Goal: Browse casually

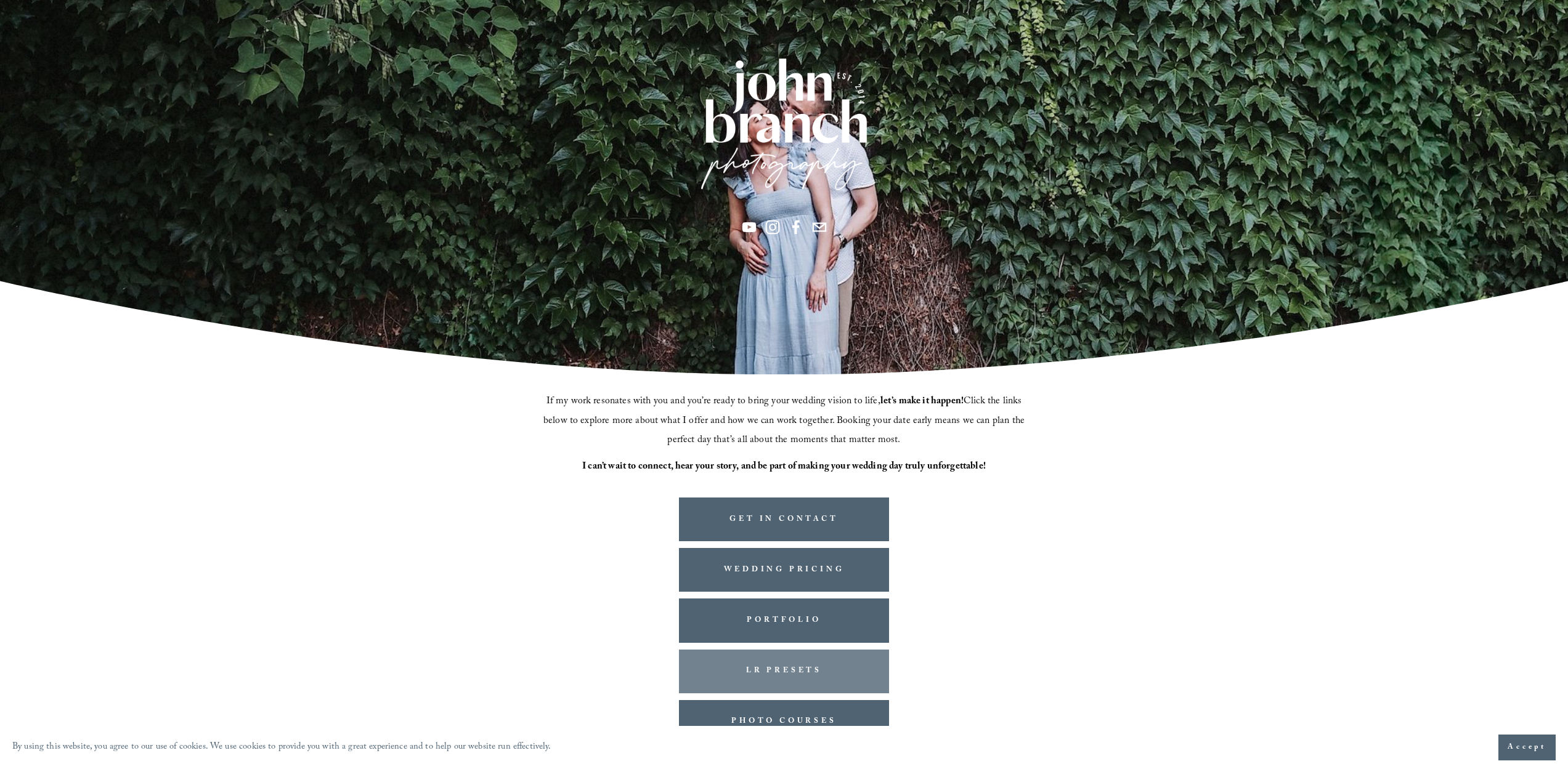
scroll to position [100, 0]
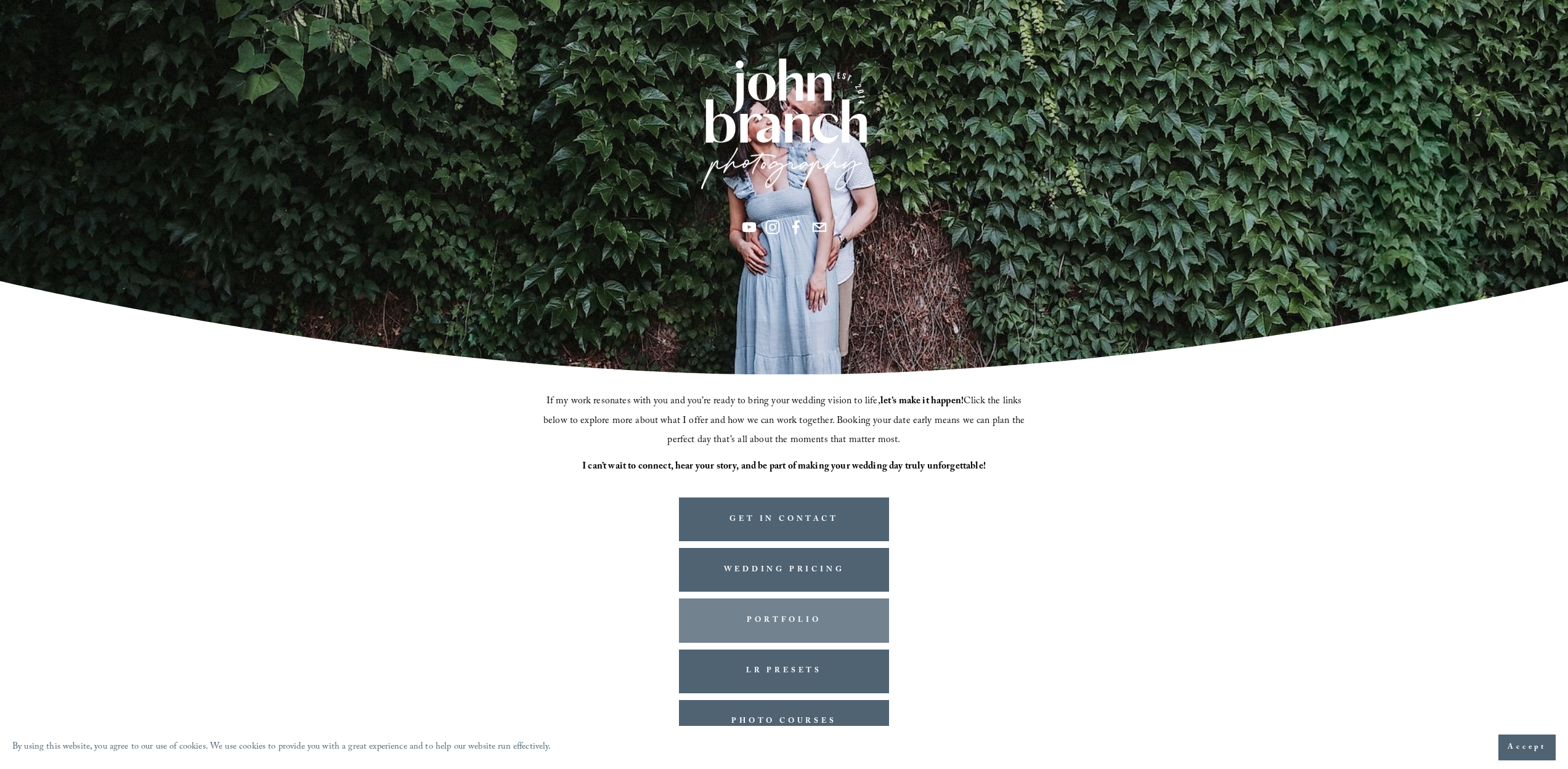
click at [838, 624] on link "PORTFOLIO" at bounding box center [784, 620] width 211 height 44
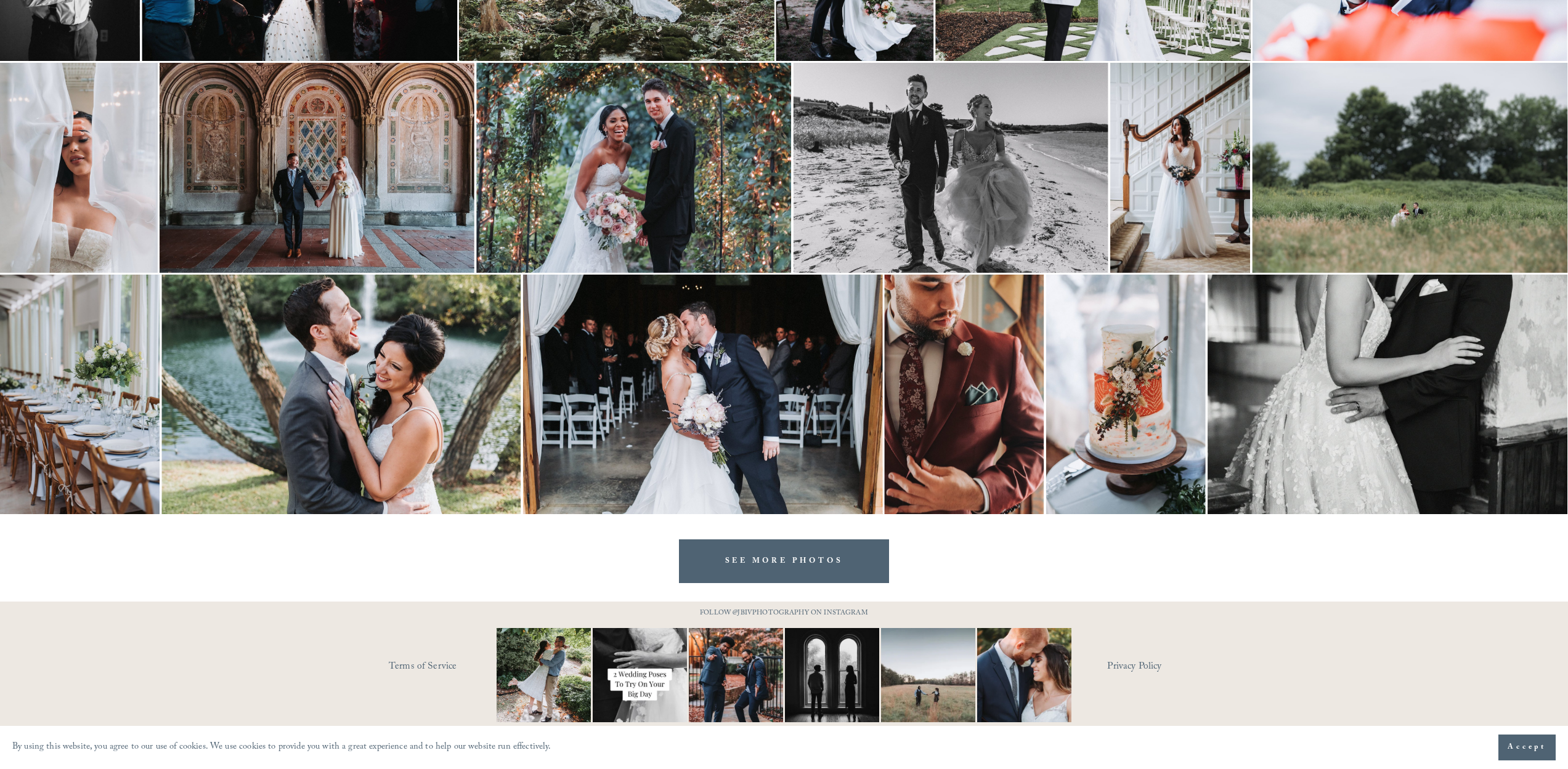
scroll to position [1602, 0]
click at [839, 556] on link "SEE MORE PHOTOS" at bounding box center [784, 561] width 211 height 44
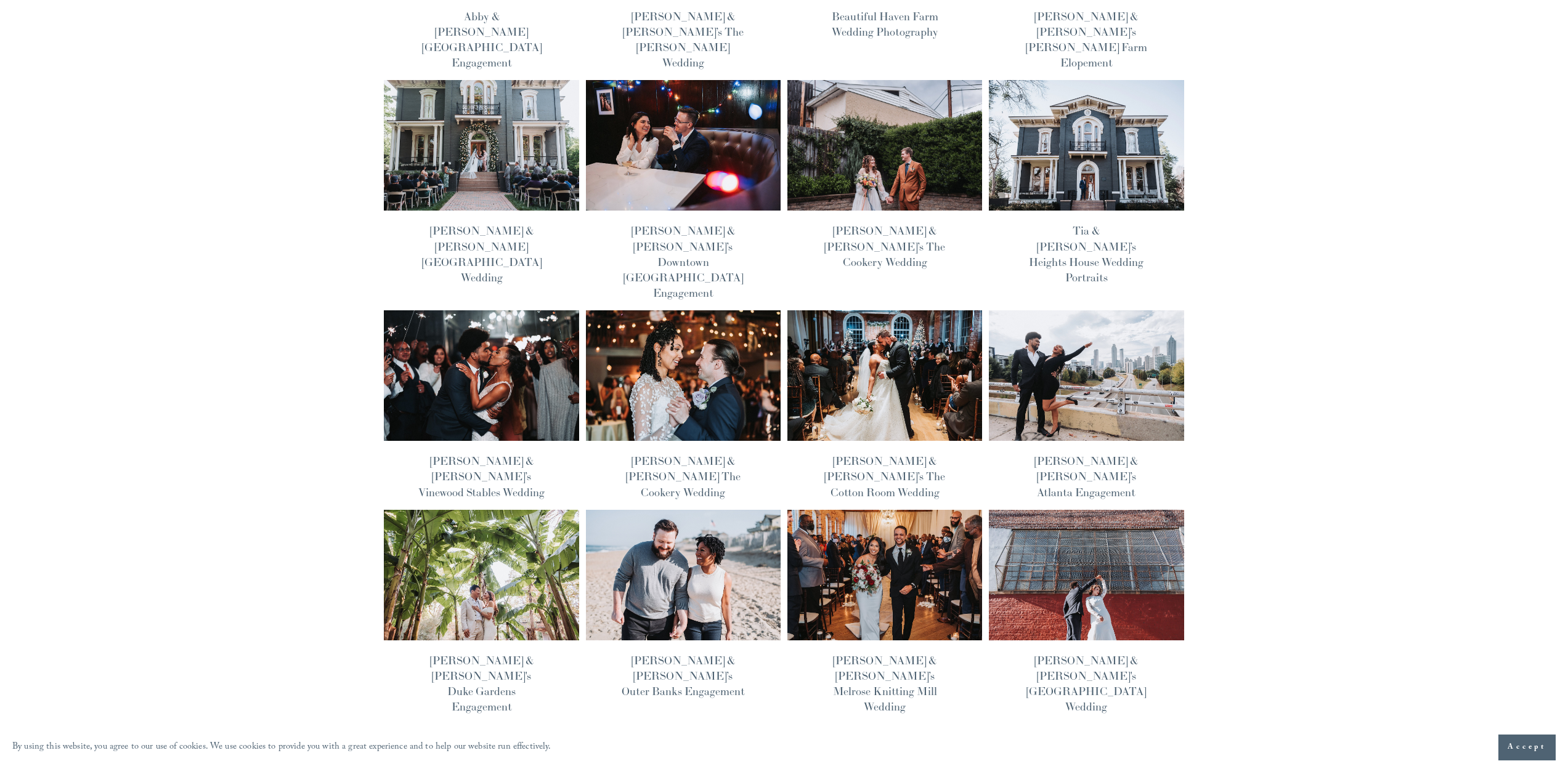
scroll to position [273, 0]
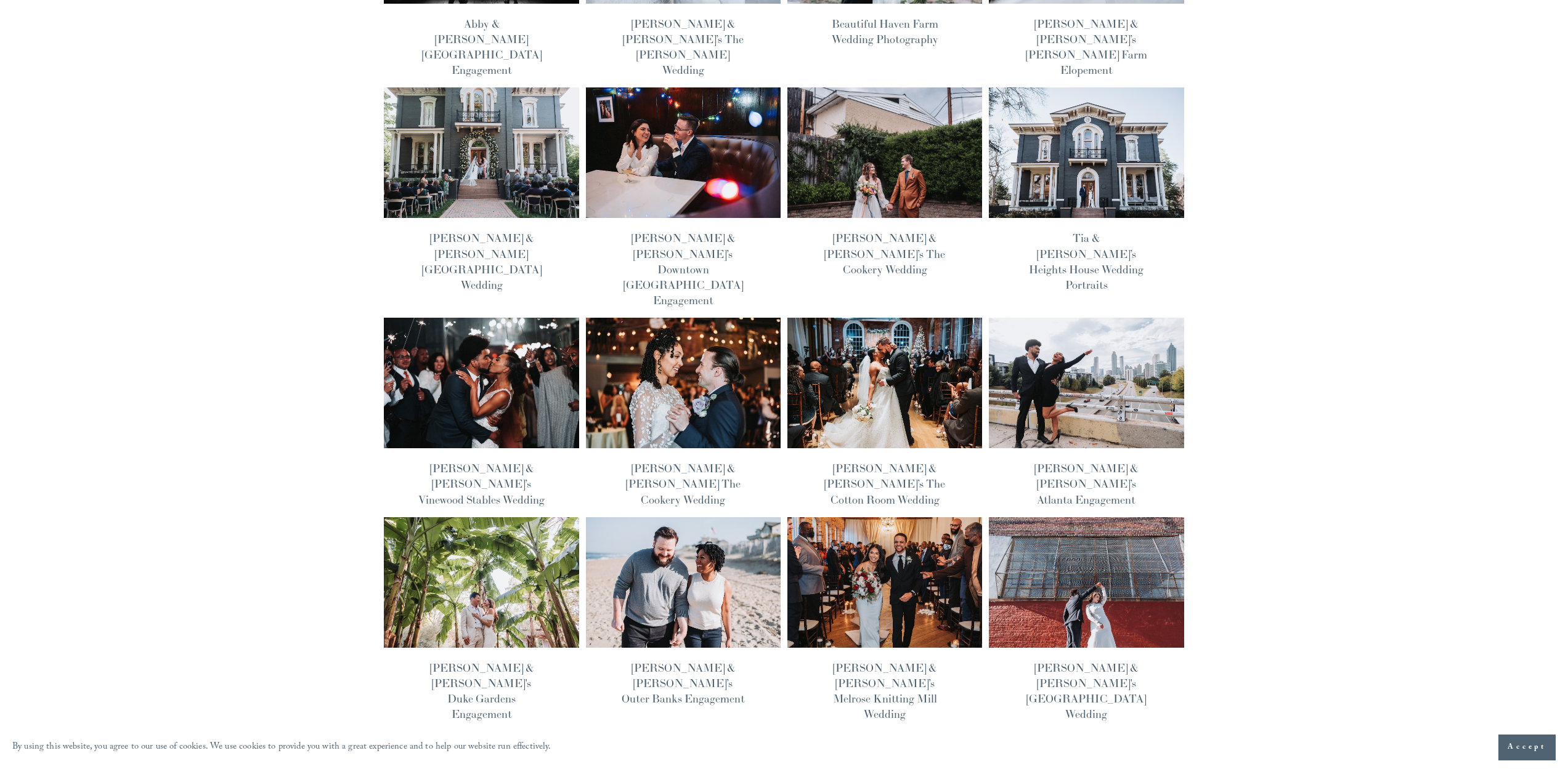
click at [1086, 344] on img at bounding box center [1087, 383] width 197 height 132
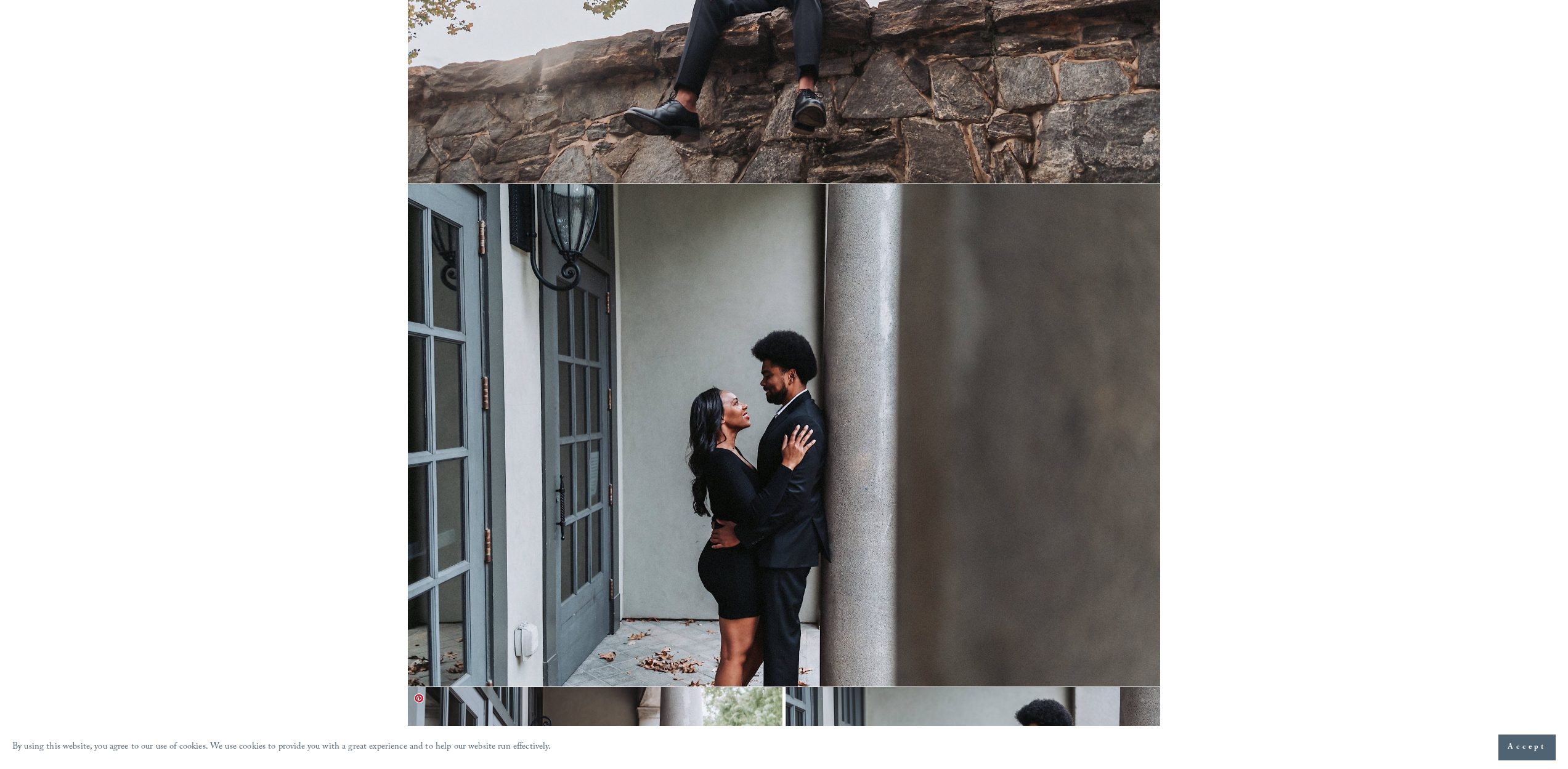
scroll to position [5088, 0]
